Goal: Task Accomplishment & Management: Manage account settings

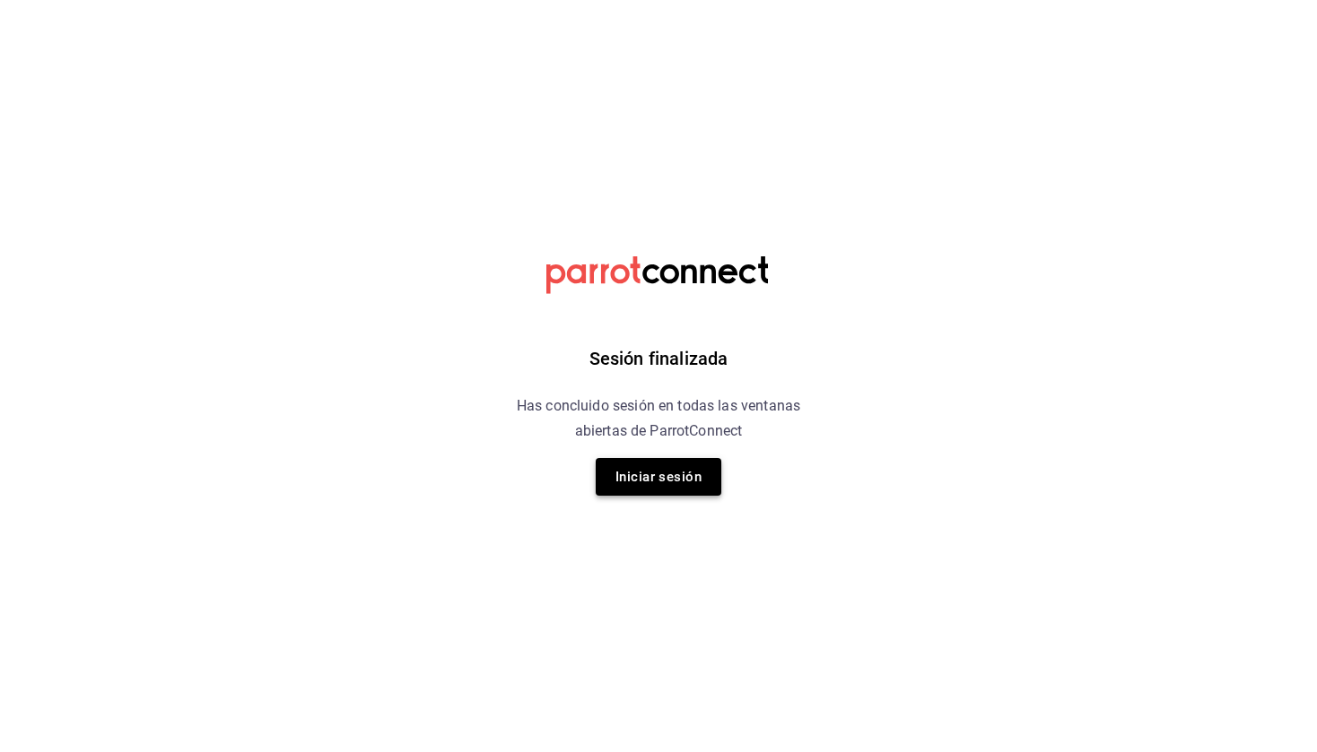
click at [644, 473] on button "Iniciar sesión" at bounding box center [659, 477] width 126 height 38
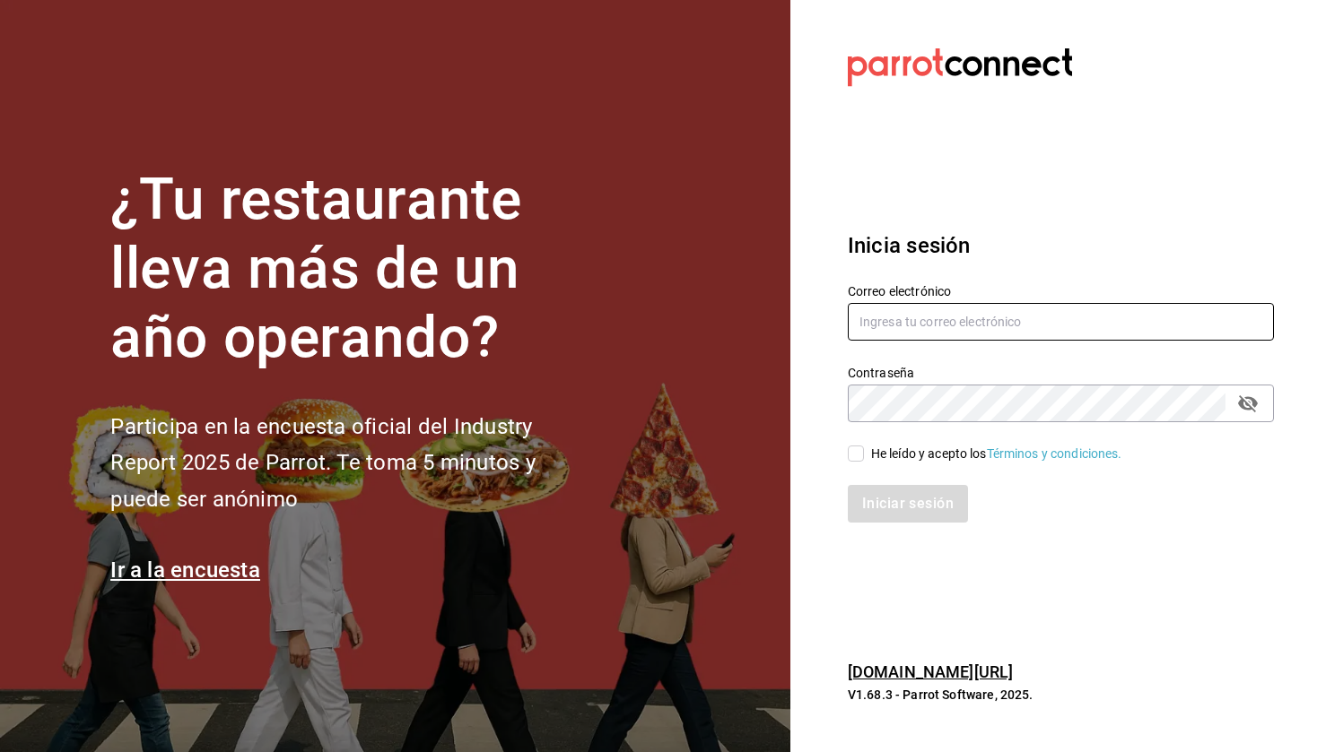
type input "[EMAIL_ADDRESS][DOMAIN_NAME]"
click at [861, 454] on input "He leído y acepto los Términos y condiciones." at bounding box center [856, 454] width 16 height 16
checkbox input "true"
click at [873, 494] on button "Iniciar sesión" at bounding box center [909, 504] width 122 height 38
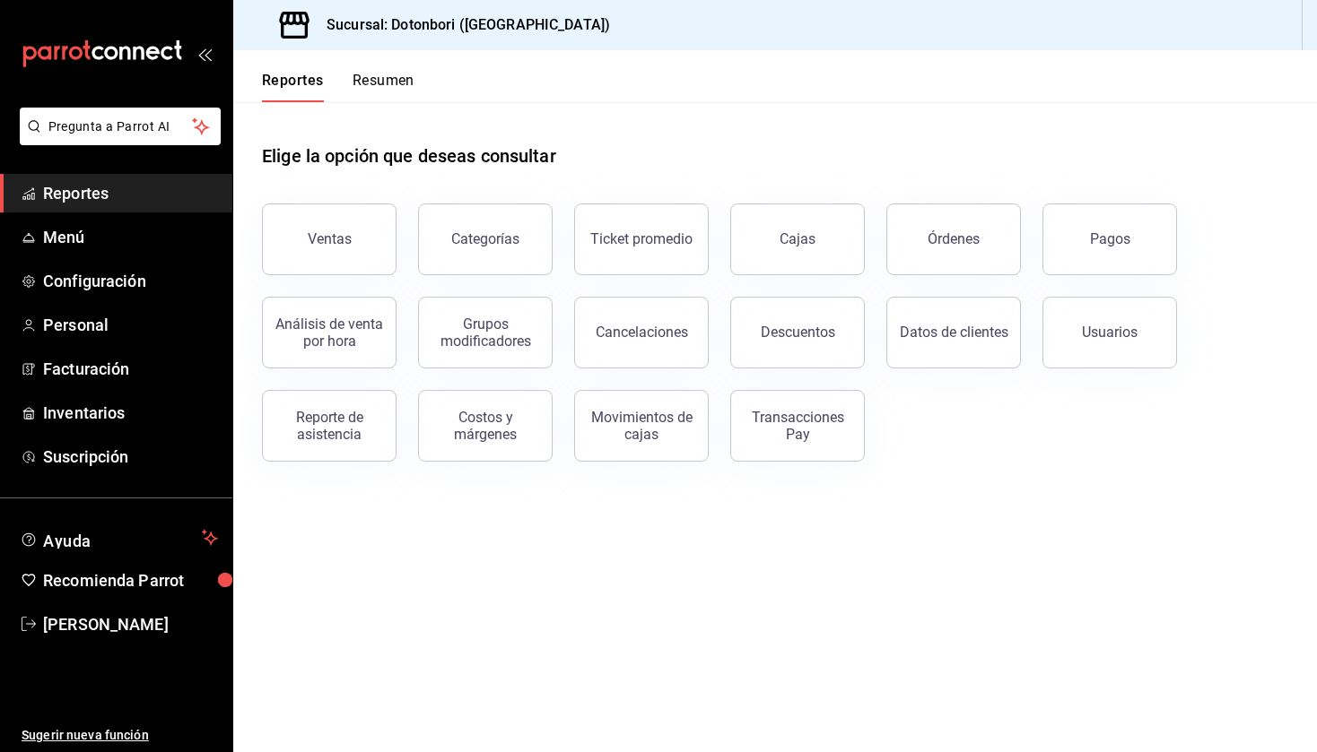
click at [395, 81] on button "Resumen" at bounding box center [383, 87] width 62 height 30
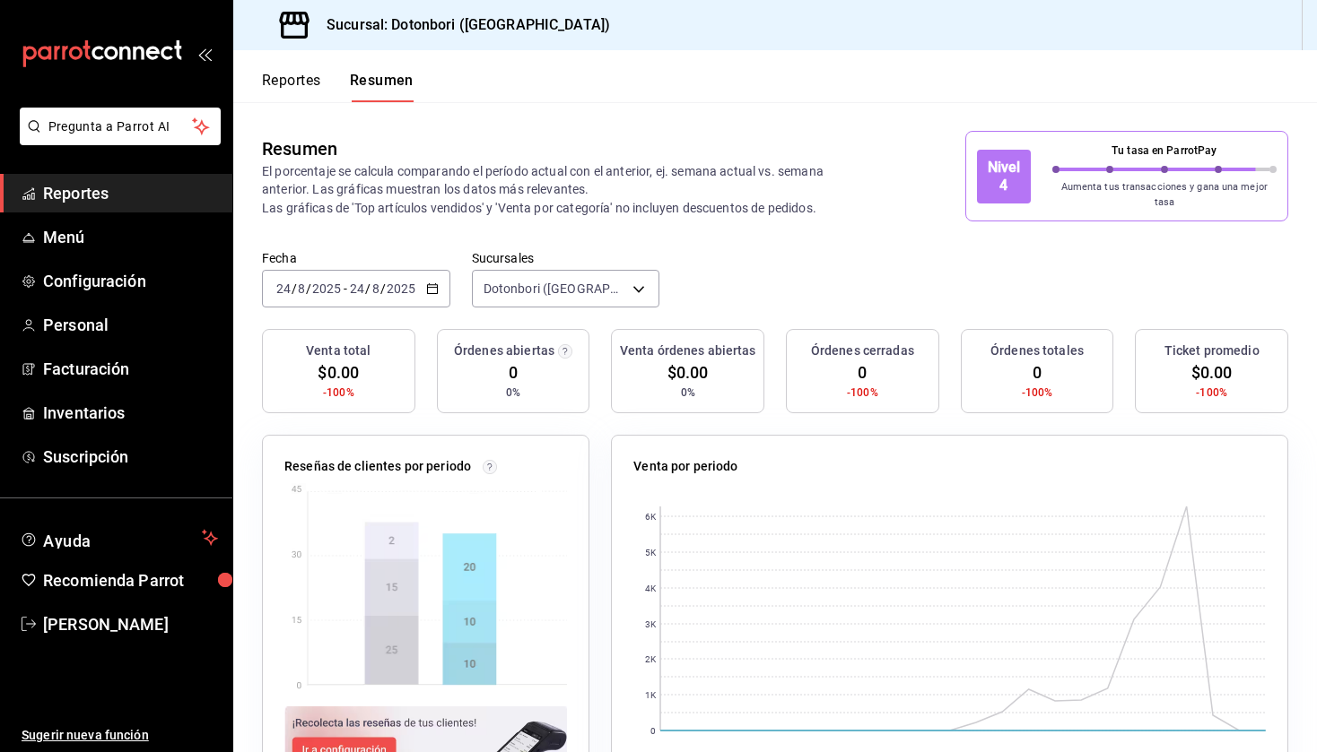
click at [430, 283] on icon "button" at bounding box center [432, 289] width 13 height 13
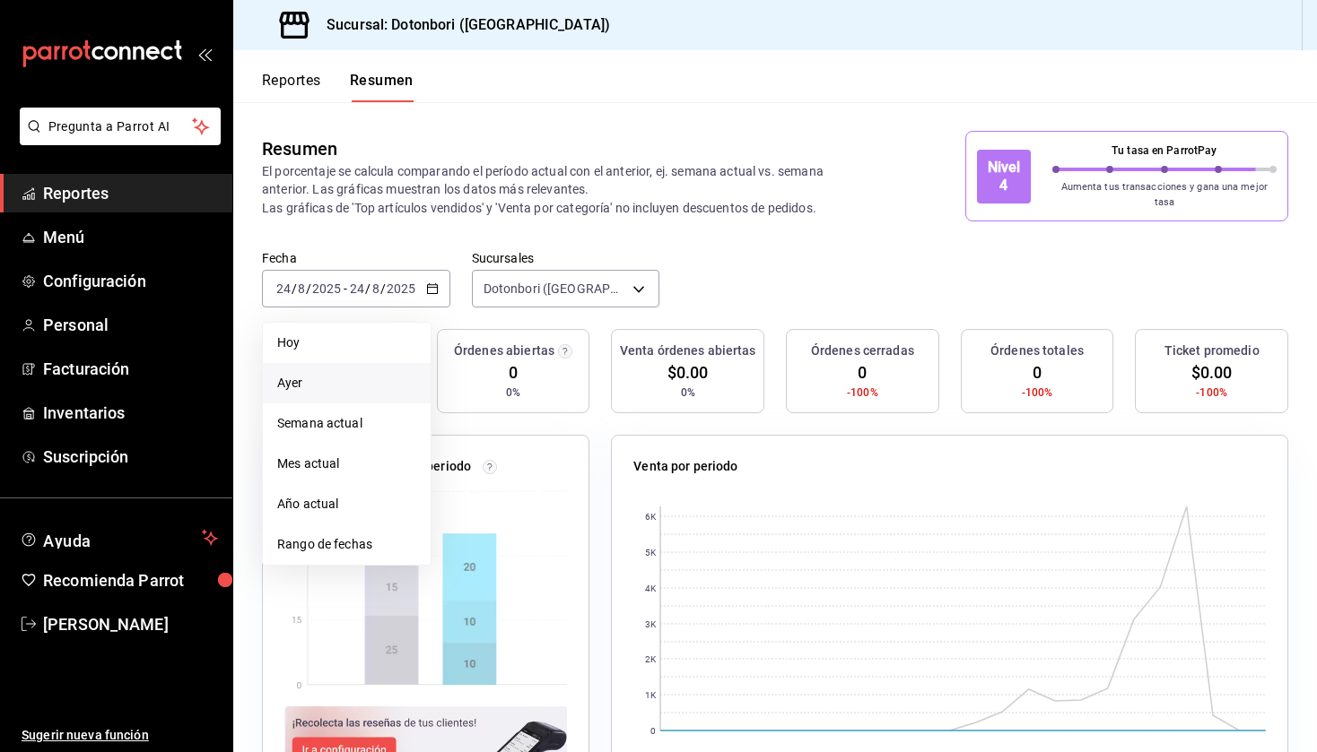
click at [387, 374] on span "Ayer" at bounding box center [346, 383] width 139 height 19
